Goal: Task Accomplishment & Management: Manage account settings

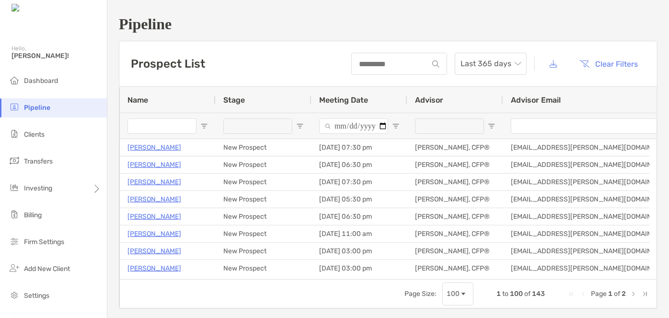
scroll to position [105, 0]
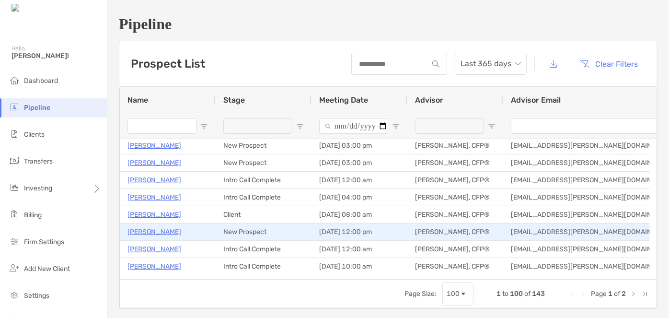
click at [164, 230] on p "Darrell Pressley" at bounding box center [154, 232] width 54 height 12
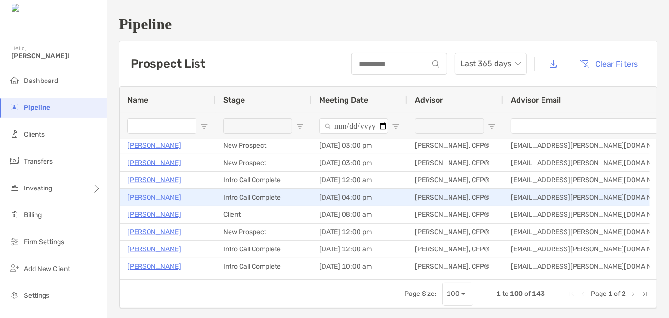
click at [161, 197] on p "[PERSON_NAME]" at bounding box center [154, 197] width 54 height 12
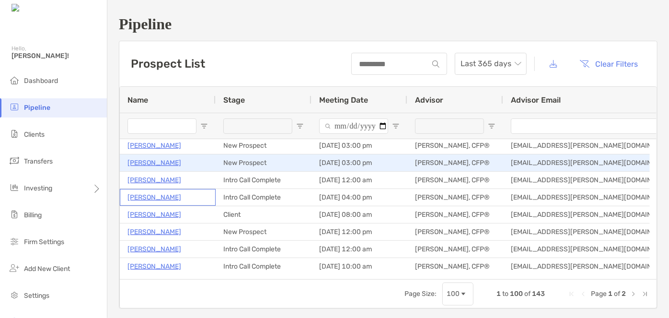
scroll to position [0, 0]
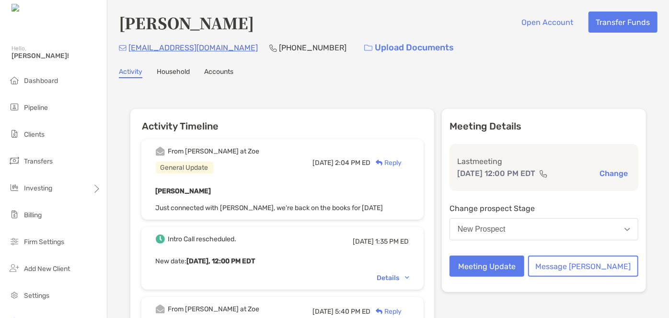
click at [398, 273] on div "Details" at bounding box center [393, 277] width 32 height 8
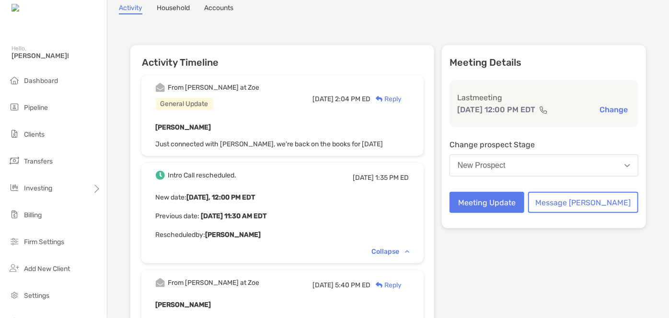
scroll to position [64, 0]
click at [510, 206] on button "Meeting Update" at bounding box center [486, 201] width 75 height 21
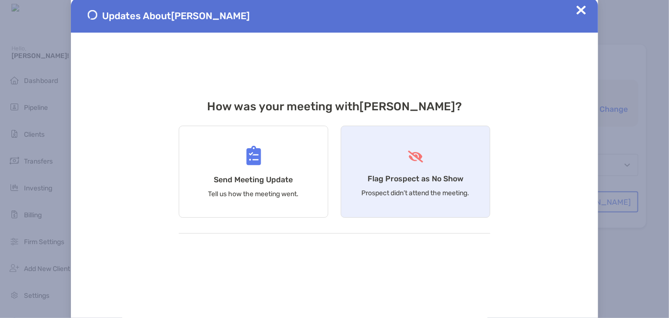
click at [431, 174] on h4 "Flag Prospect as No Show" at bounding box center [415, 178] width 96 height 9
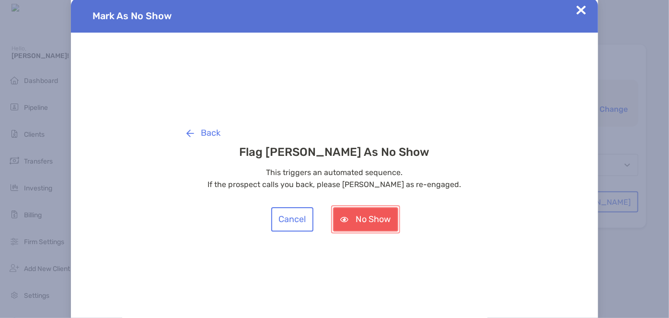
click at [369, 223] on button "No Show" at bounding box center [365, 219] width 65 height 24
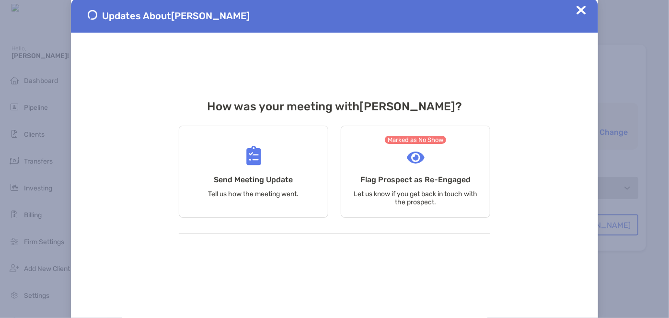
click at [580, 11] on img at bounding box center [581, 10] width 10 height 10
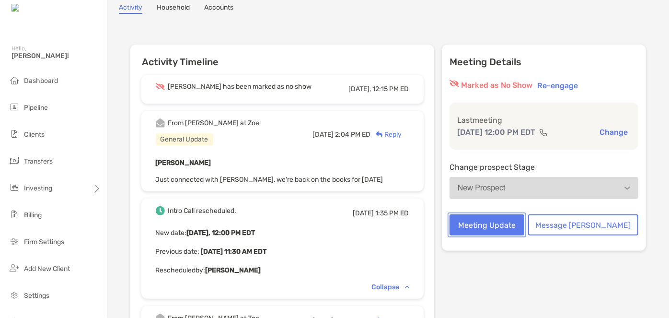
scroll to position [0, 0]
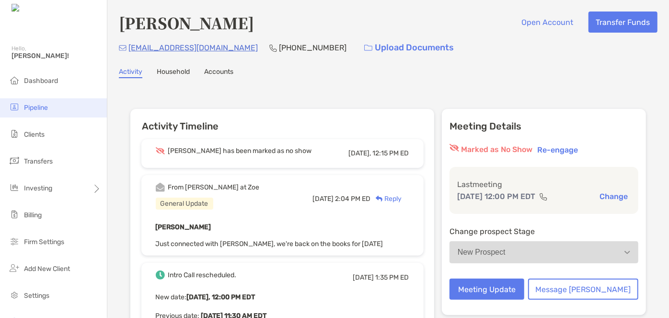
click at [39, 107] on span "Pipeline" at bounding box center [36, 107] width 24 height 8
